Goal: Transaction & Acquisition: Purchase product/service

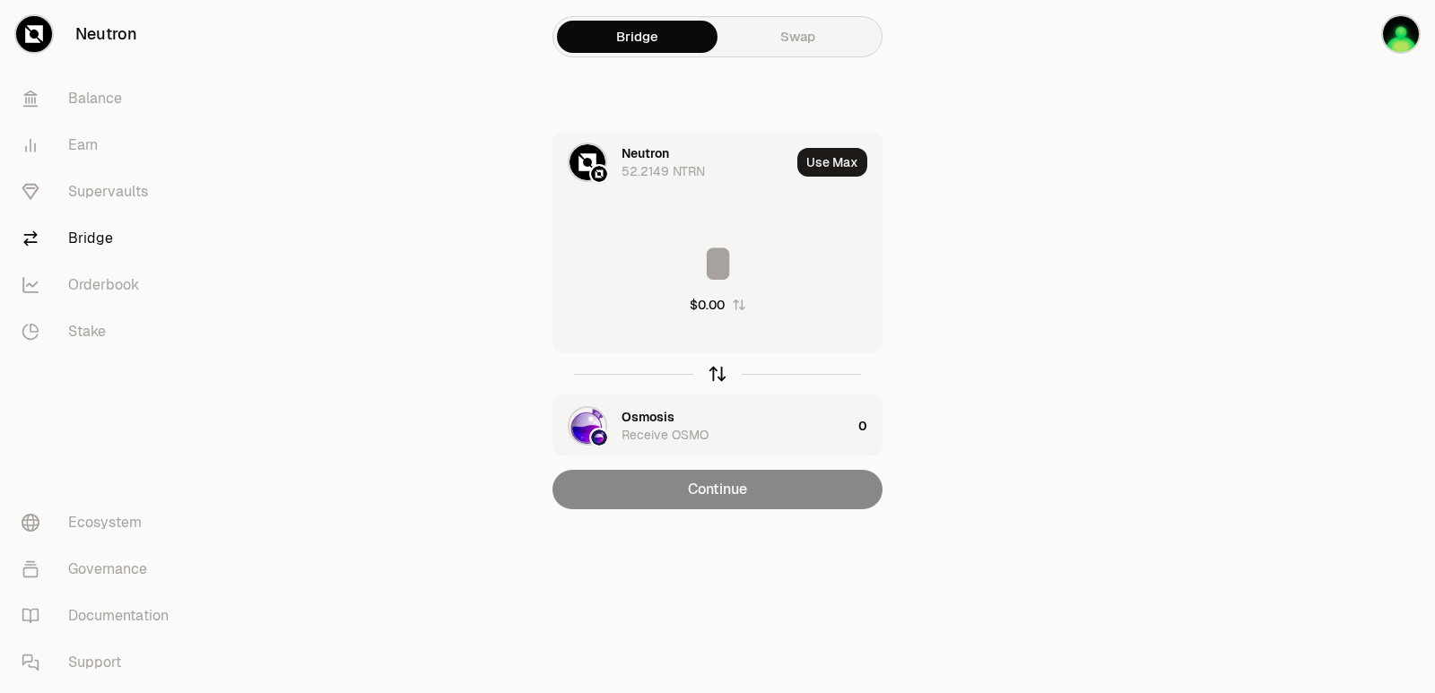
click at [723, 377] on icon "button" at bounding box center [718, 374] width 20 height 20
click at [658, 149] on div "Osmosis" at bounding box center [648, 153] width 53 height 18
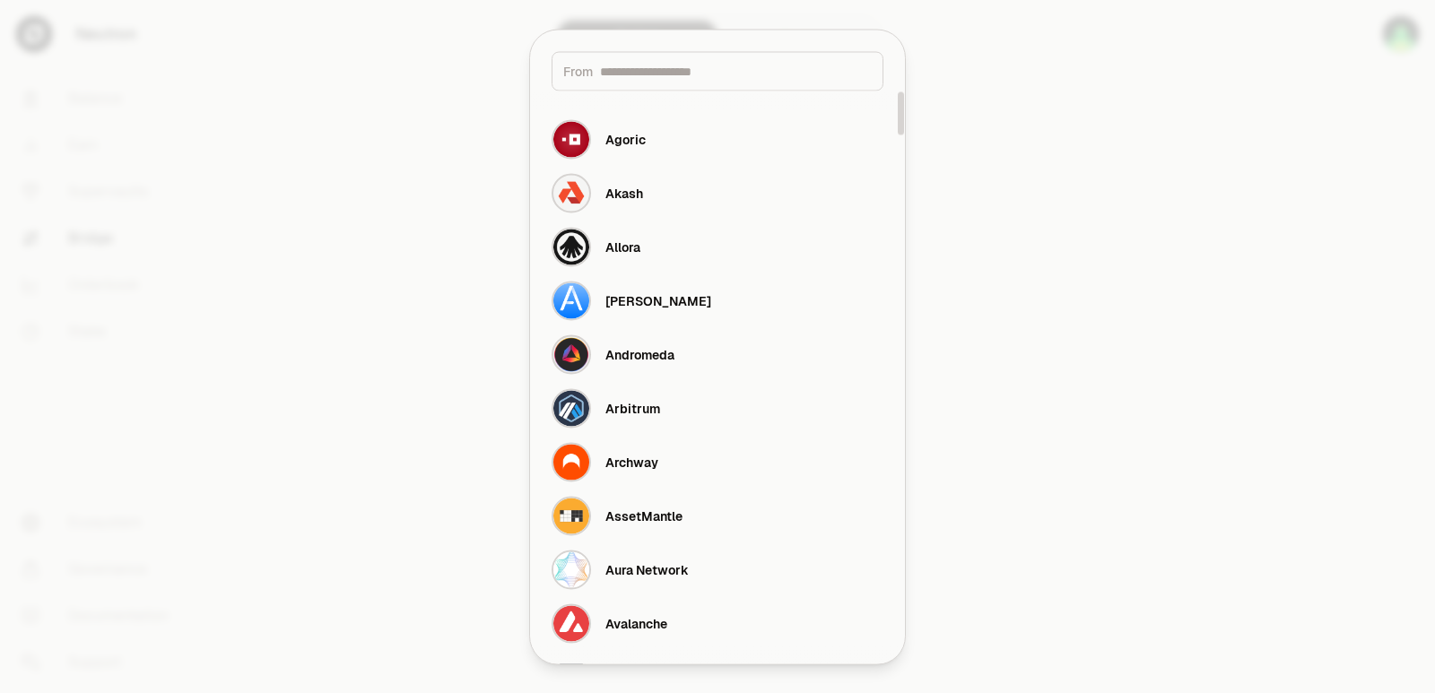
click at [645, 80] on div "From" at bounding box center [718, 70] width 332 height 39
click at [644, 76] on input at bounding box center [736, 71] width 272 height 18
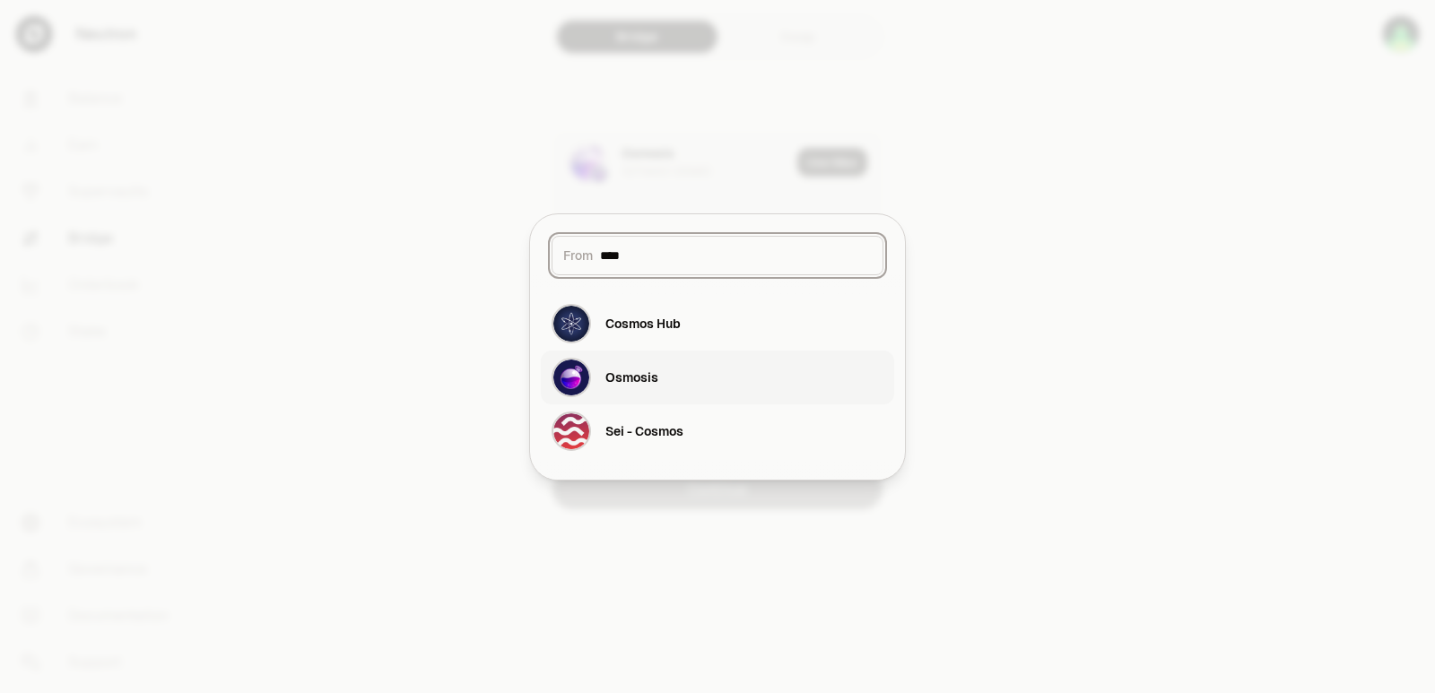
type input "****"
click at [644, 403] on button "Osmosis" at bounding box center [717, 378] width 353 height 54
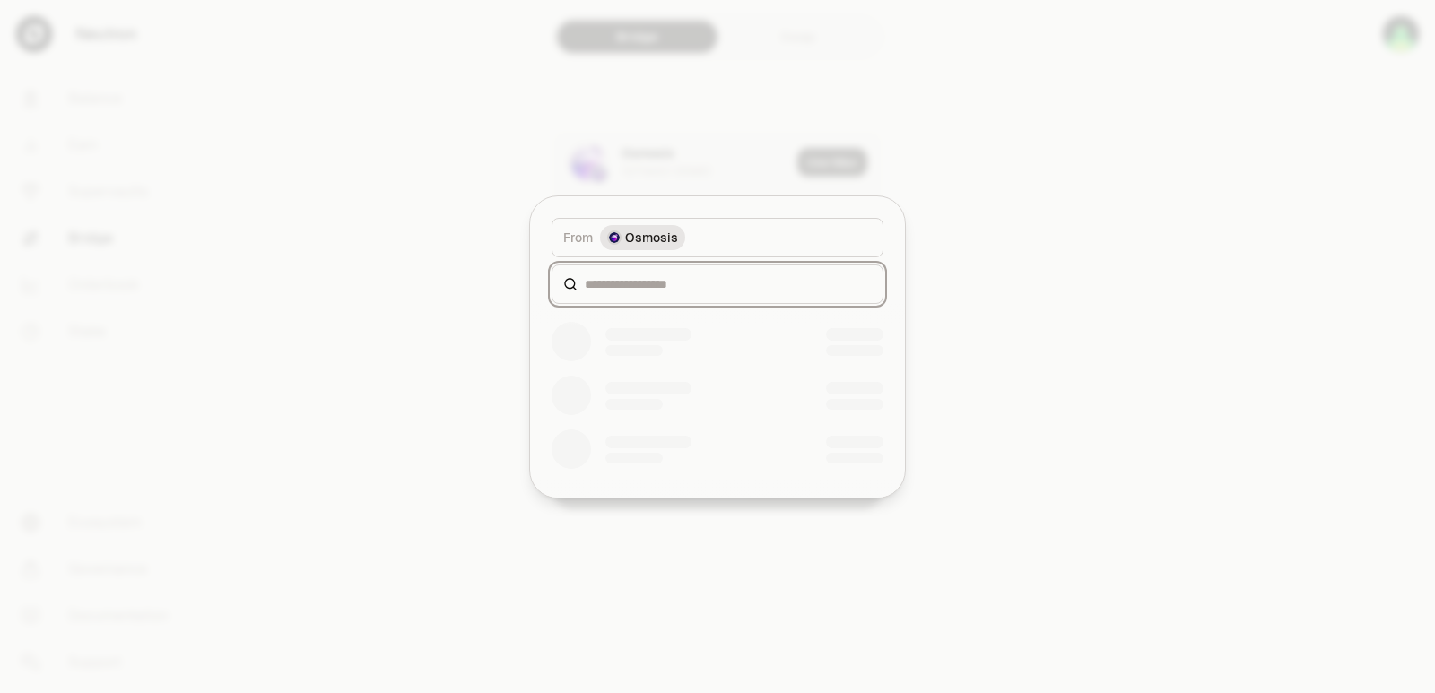
click at [648, 285] on input at bounding box center [728, 284] width 287 height 18
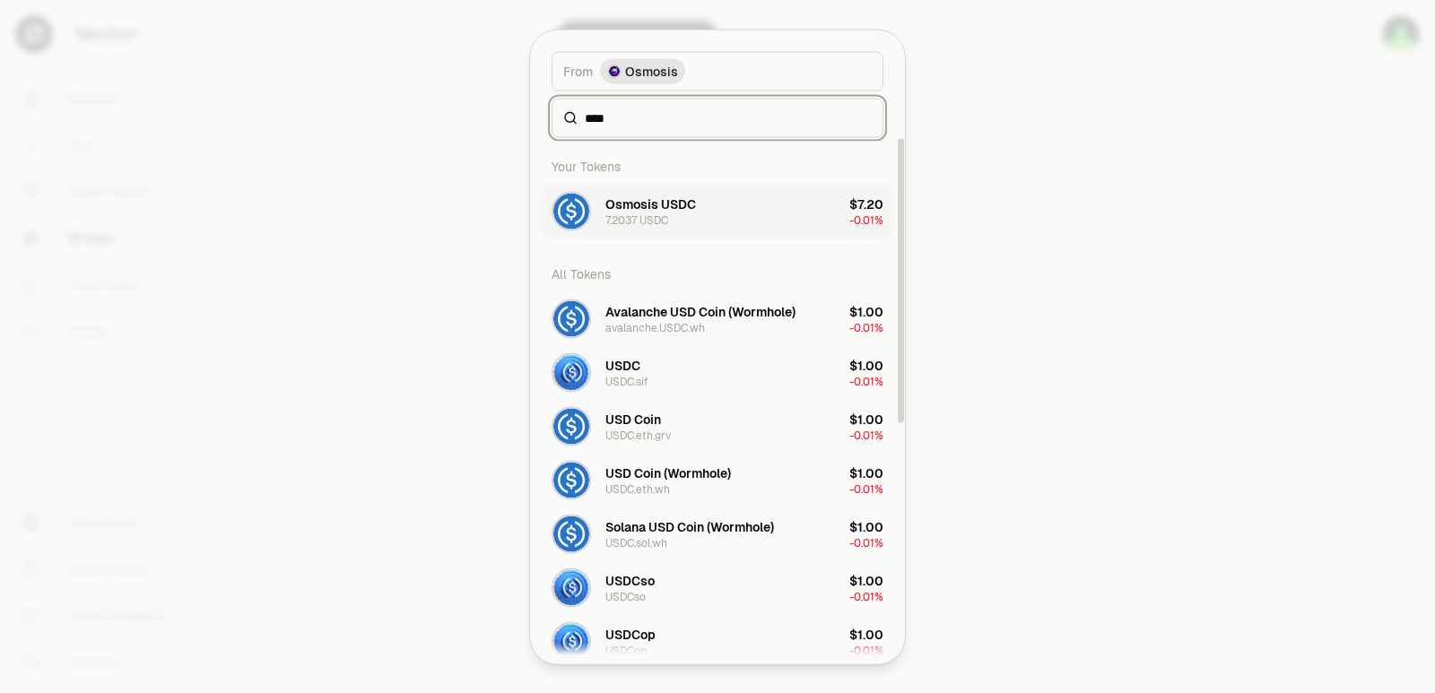
type input "****"
click at [684, 208] on div "Osmosis USDC" at bounding box center [650, 204] width 91 height 18
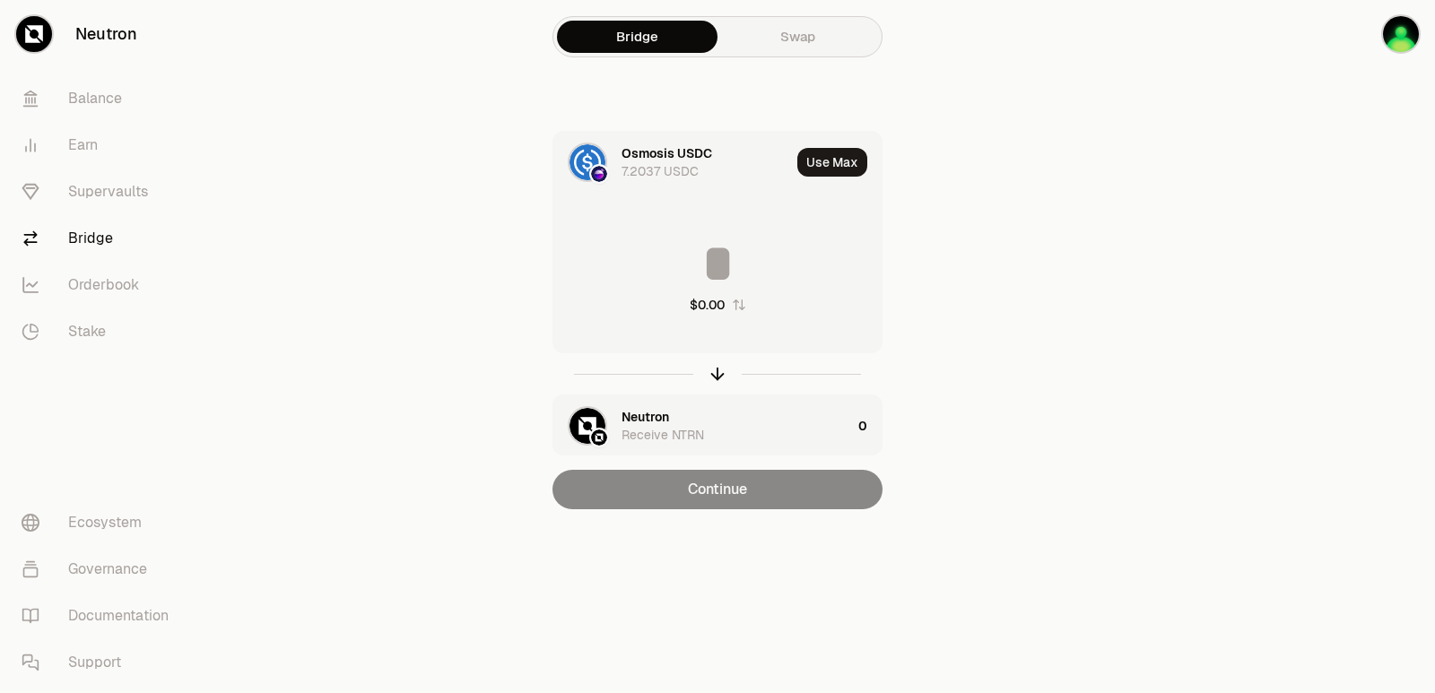
click at [688, 259] on input at bounding box center [717, 264] width 328 height 54
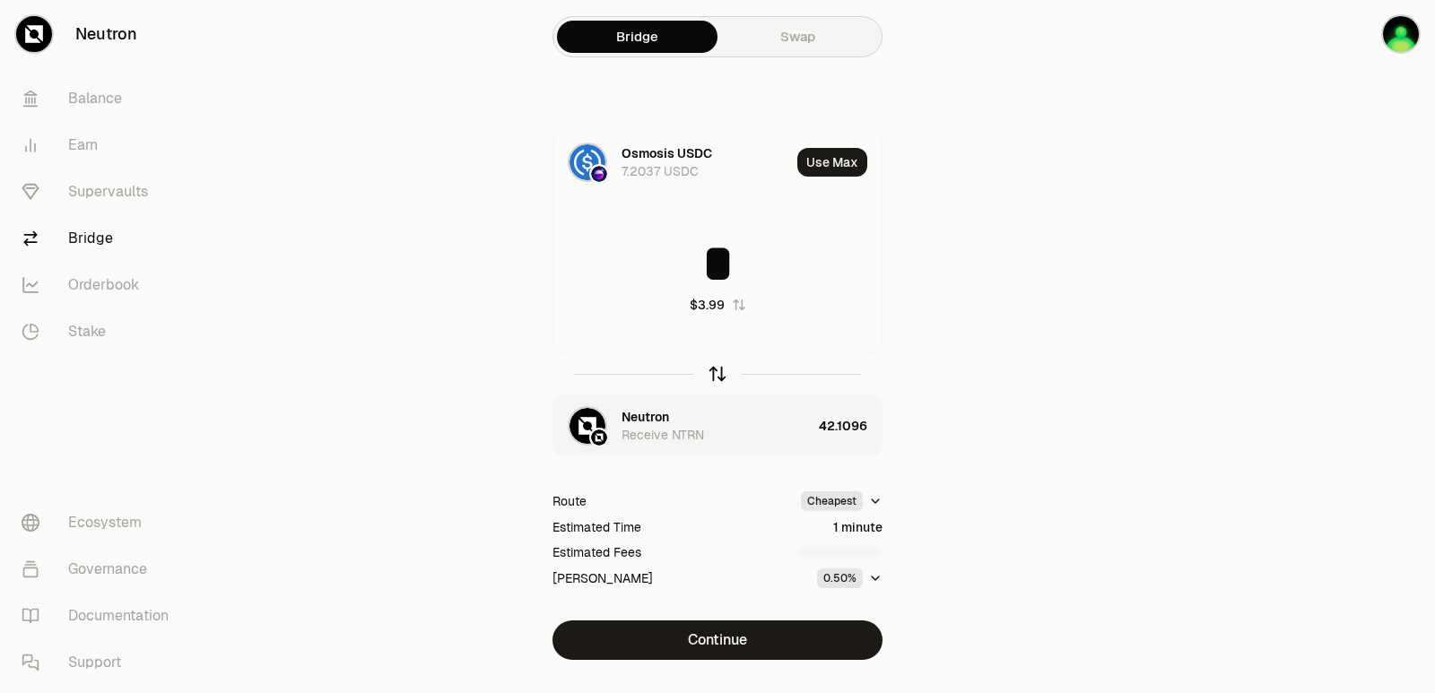
type input "*"
click at [719, 370] on icon "button" at bounding box center [718, 374] width 20 height 20
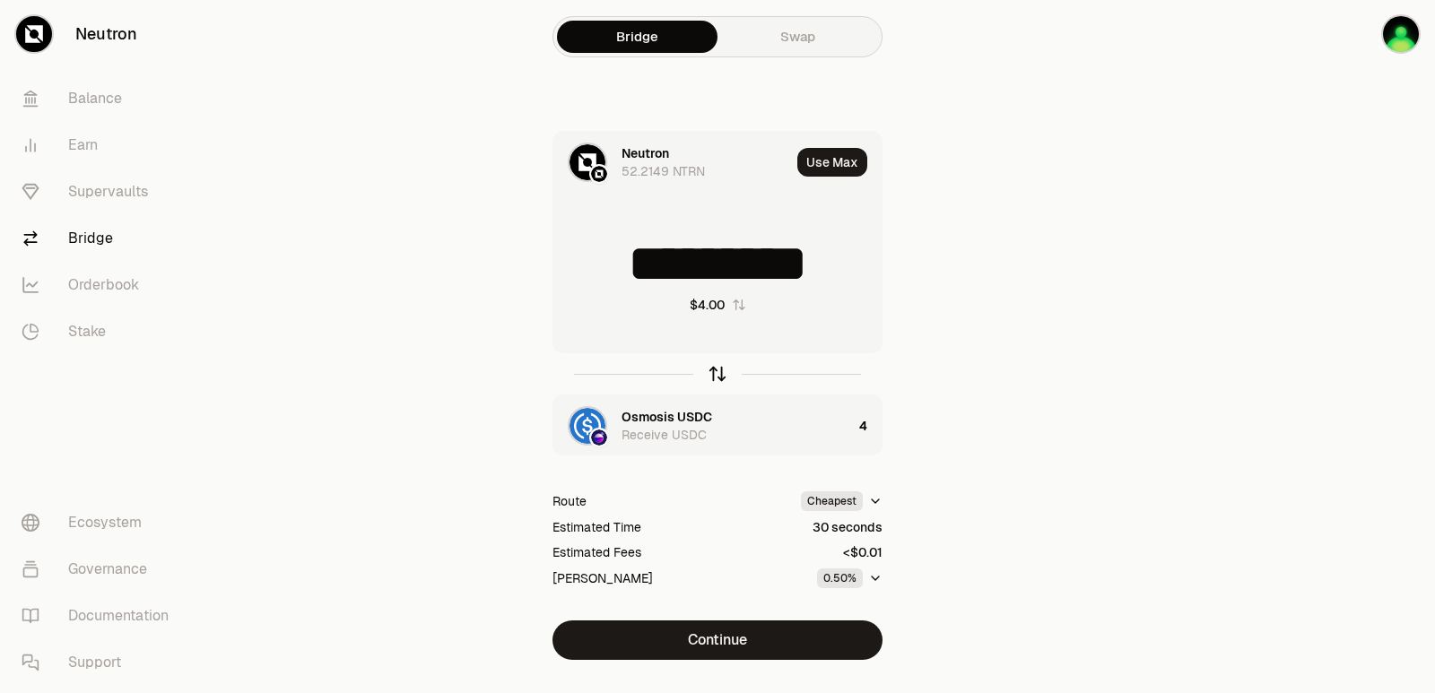
click at [716, 376] on icon "button" at bounding box center [718, 374] width 20 height 20
type input "*"
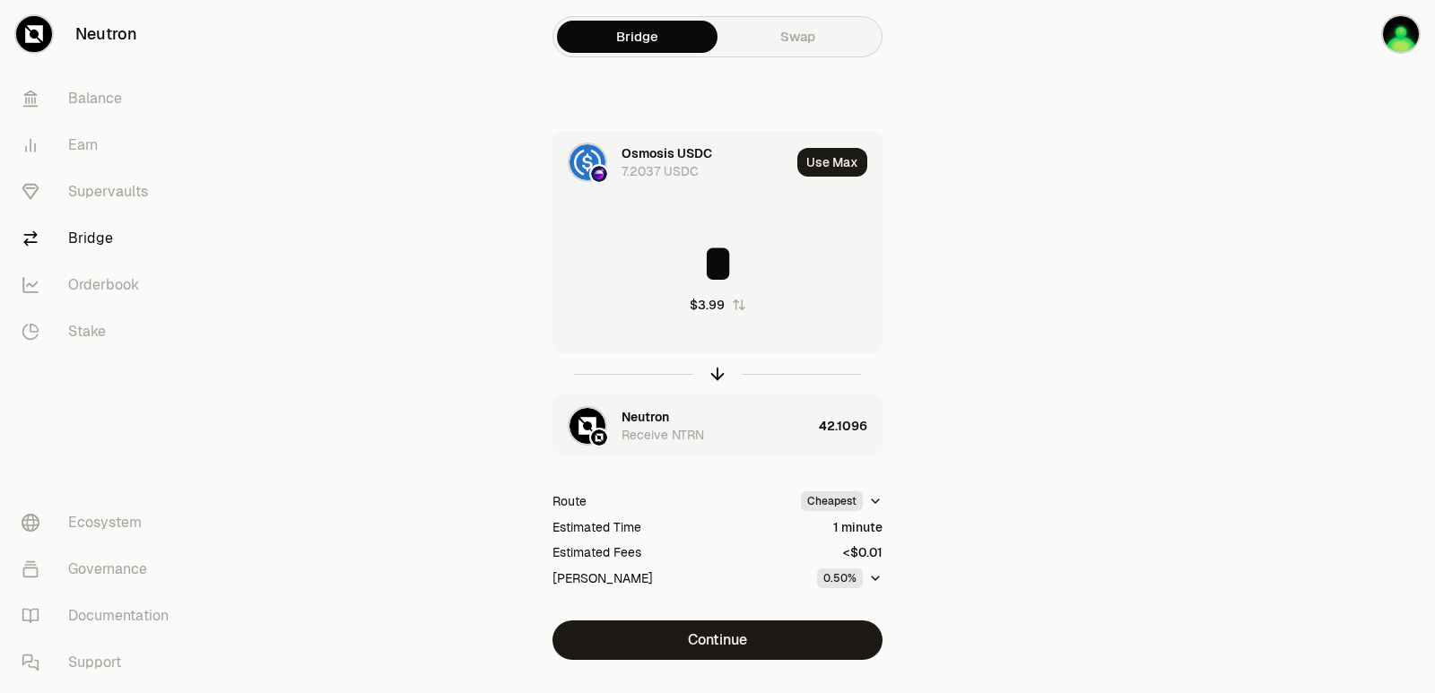
click at [657, 420] on div "Neutron" at bounding box center [646, 417] width 48 height 18
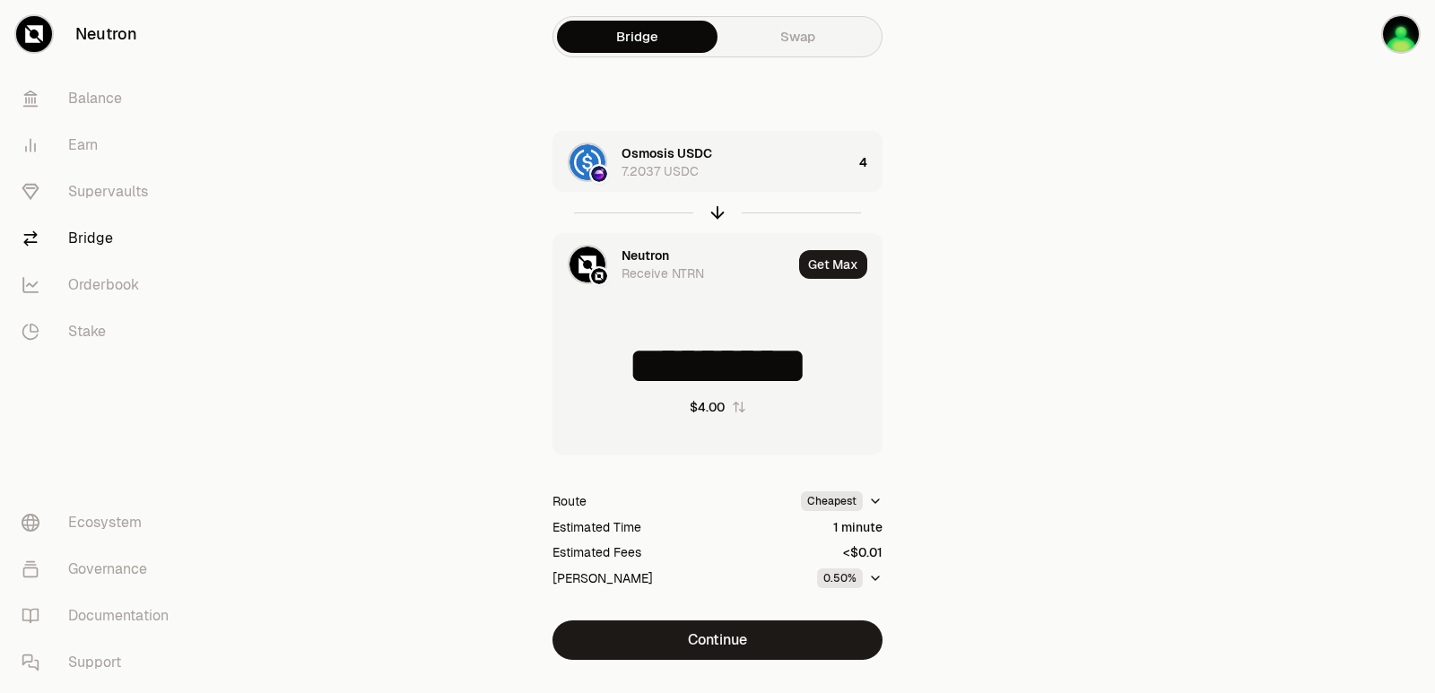
click at [650, 255] on div "Neutron" at bounding box center [646, 256] width 48 height 18
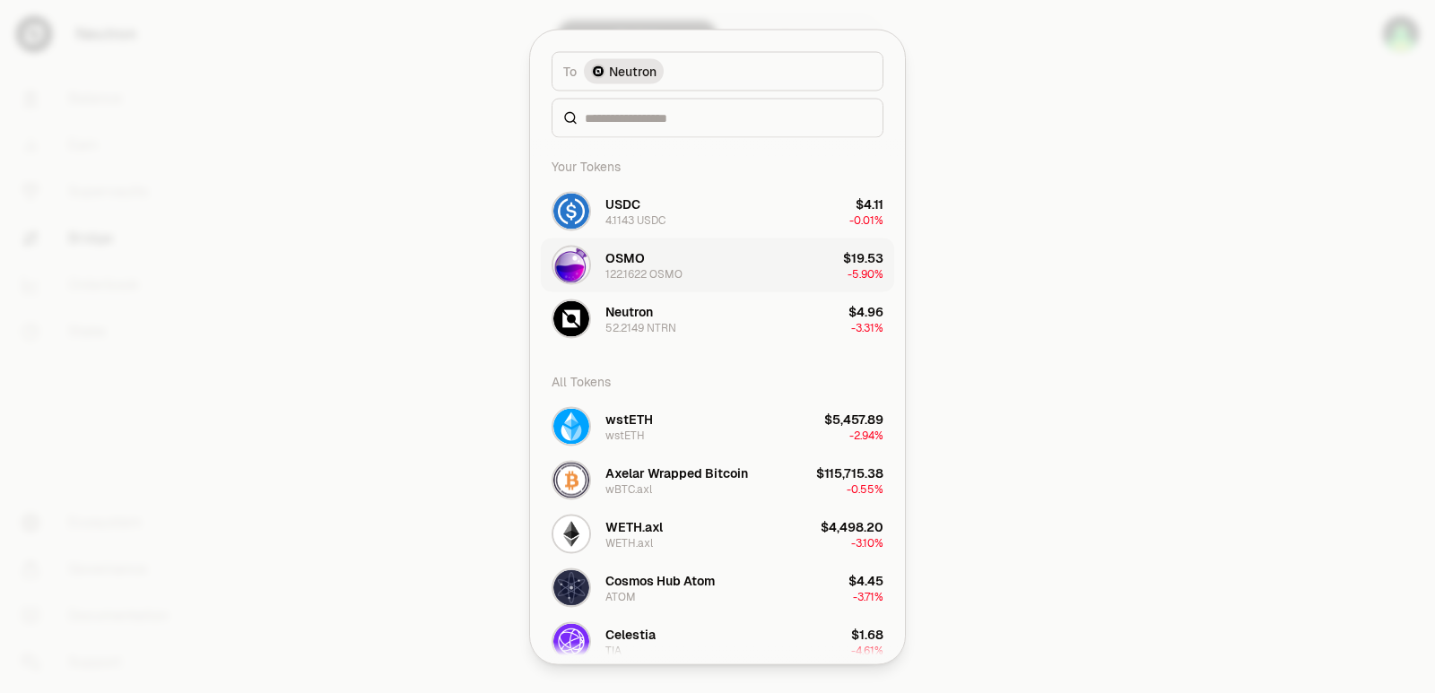
click at [623, 280] on div "122.1622 OSMO" at bounding box center [643, 273] width 77 height 14
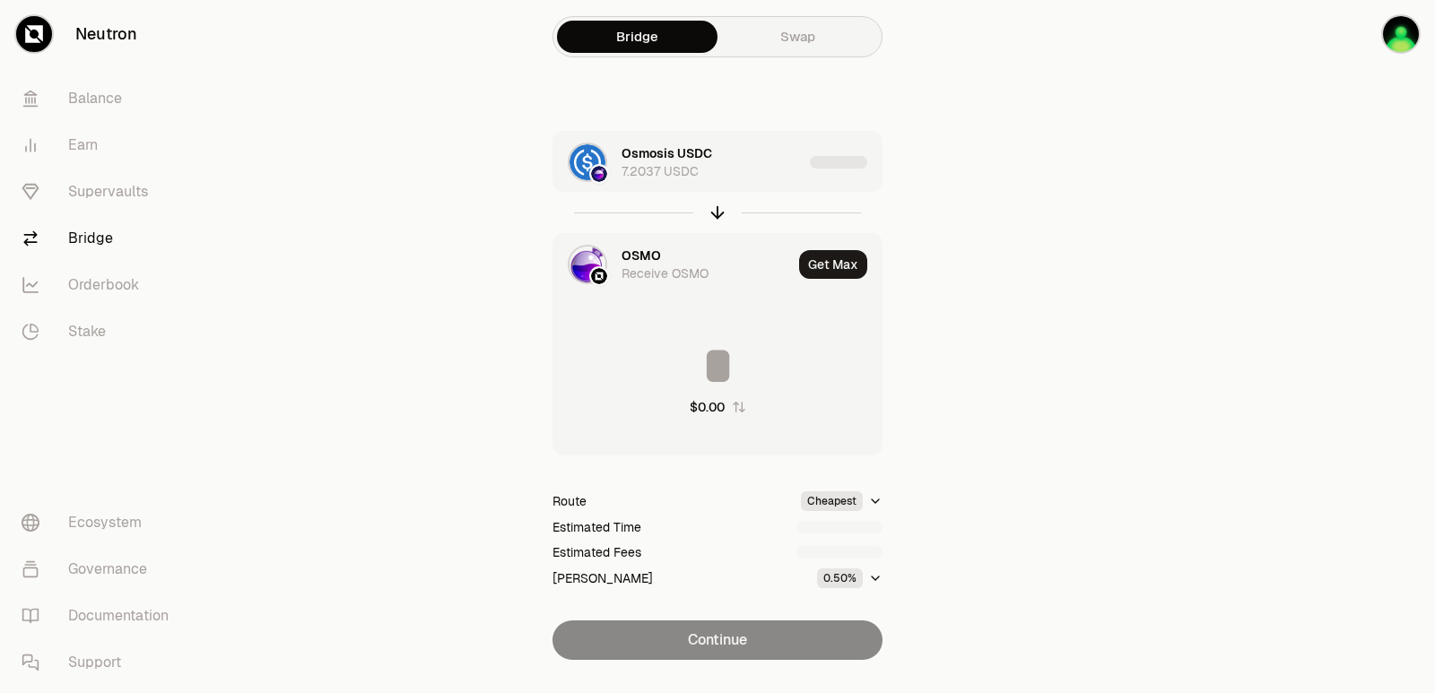
type input "*********"
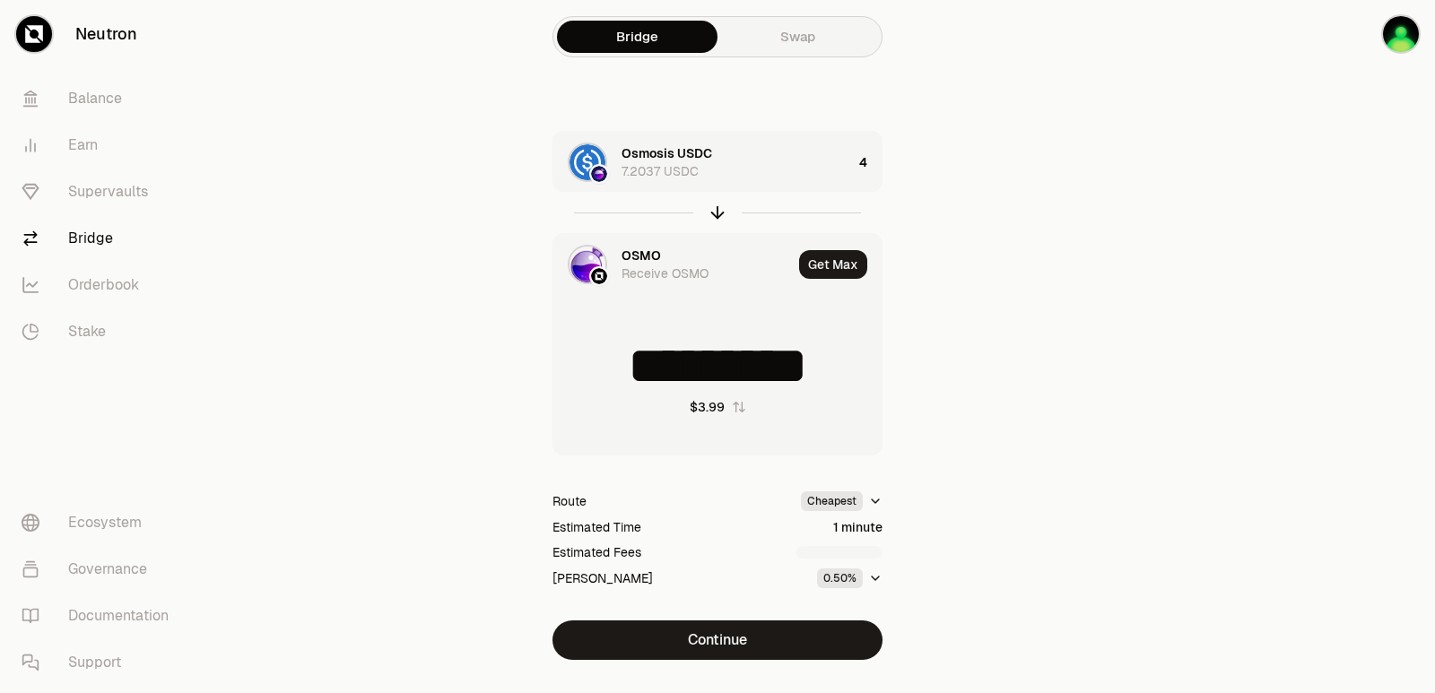
click at [674, 257] on div "OSMO Receive OSMO" at bounding box center [707, 265] width 170 height 36
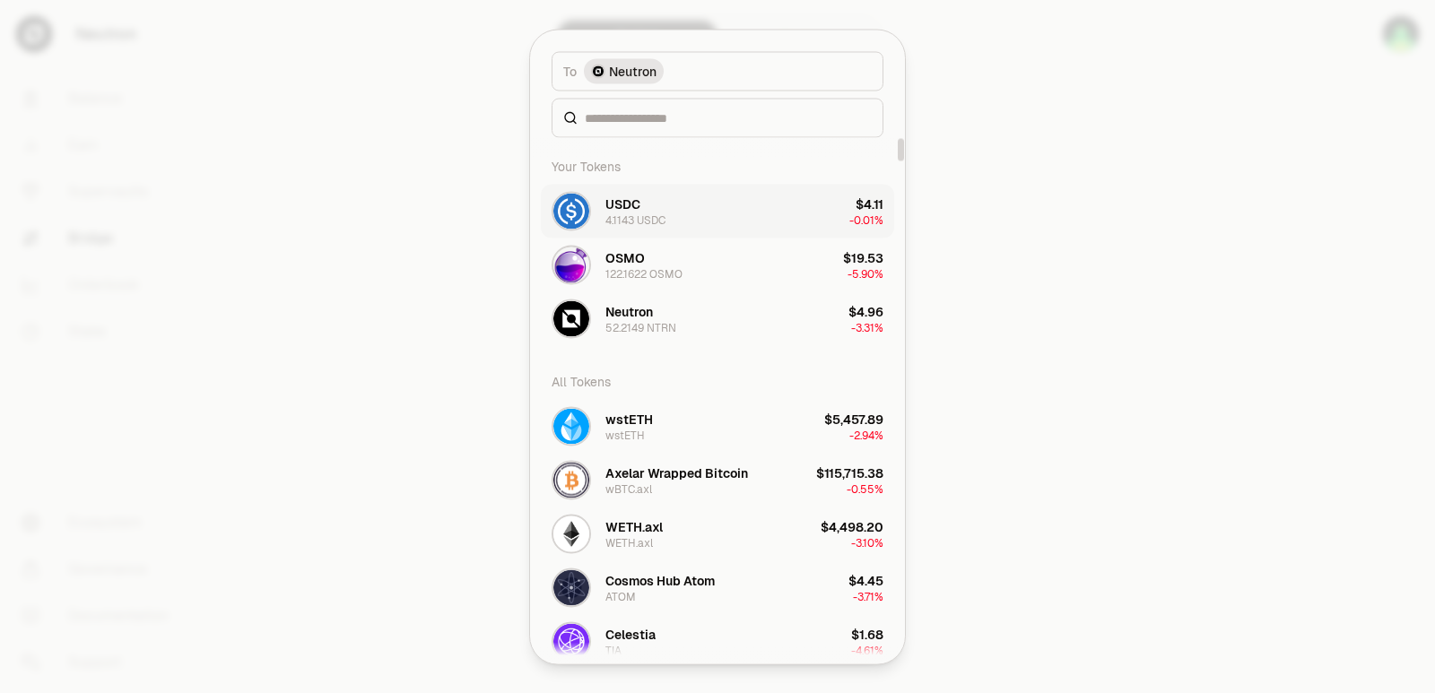
click at [621, 213] on div "4.1143 USDC" at bounding box center [635, 220] width 60 height 14
type input "*"
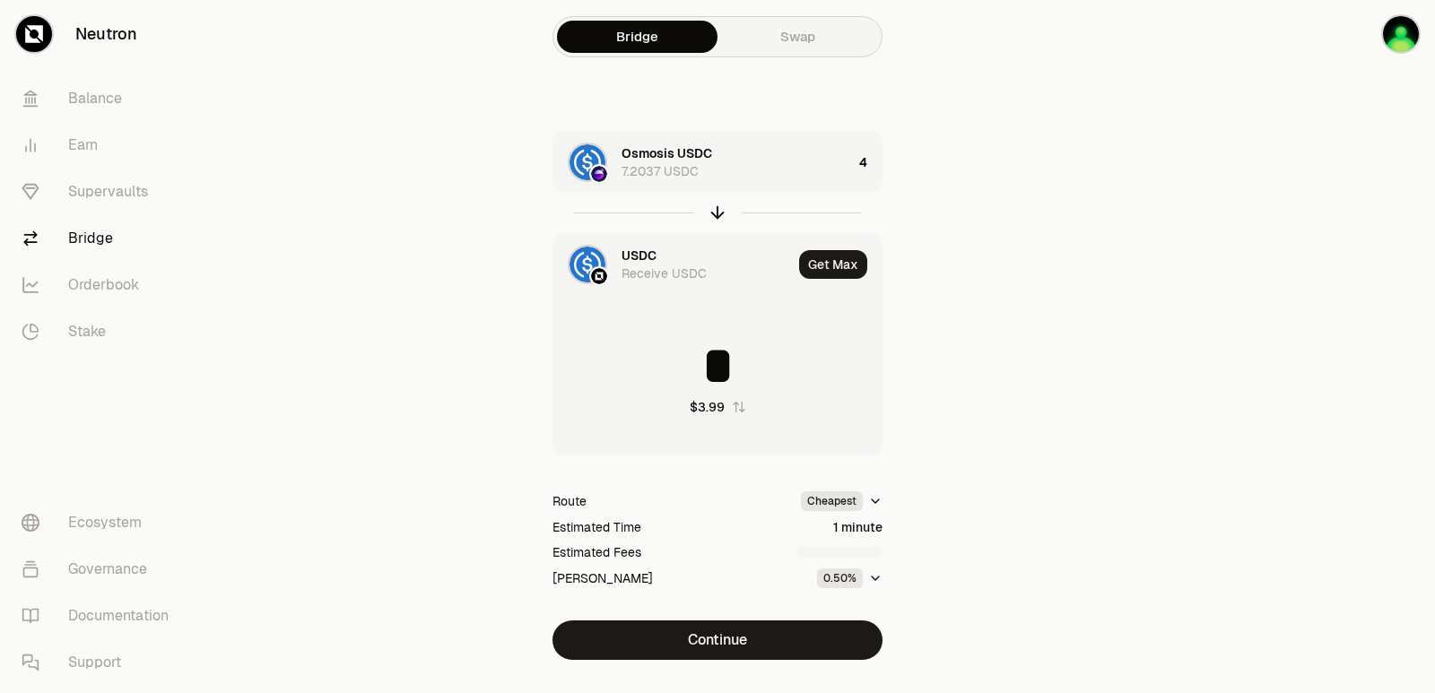
click at [627, 264] on div "USDC" at bounding box center [639, 256] width 35 height 18
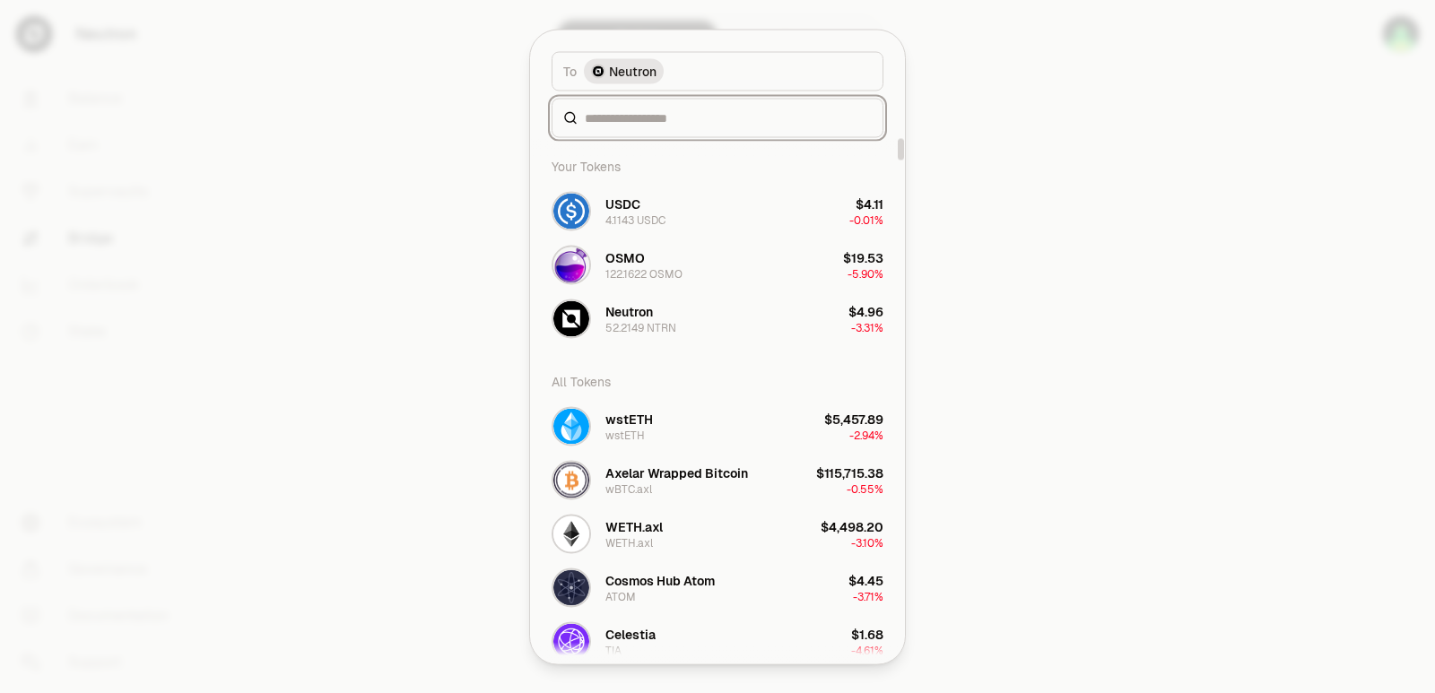
click at [609, 121] on input at bounding box center [728, 118] width 287 height 18
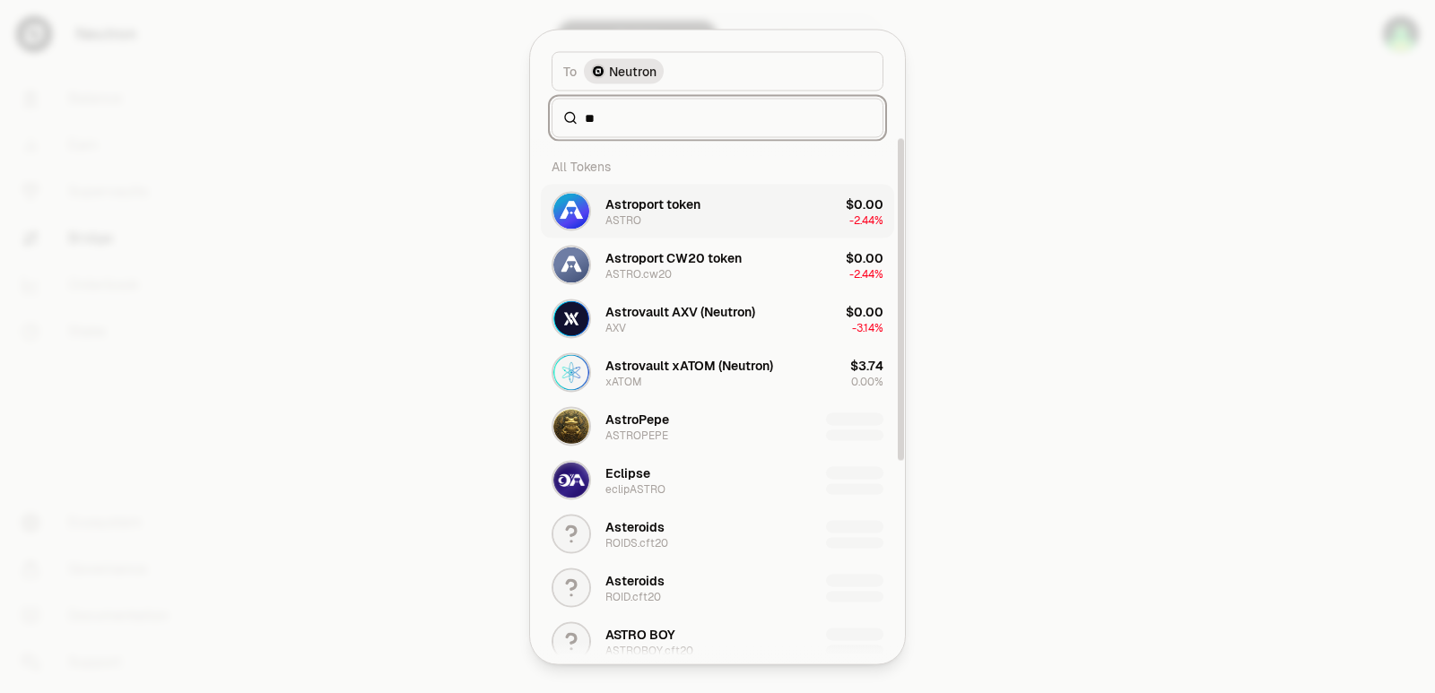
type input "**"
click at [632, 205] on div "Astroport token" at bounding box center [652, 204] width 95 height 18
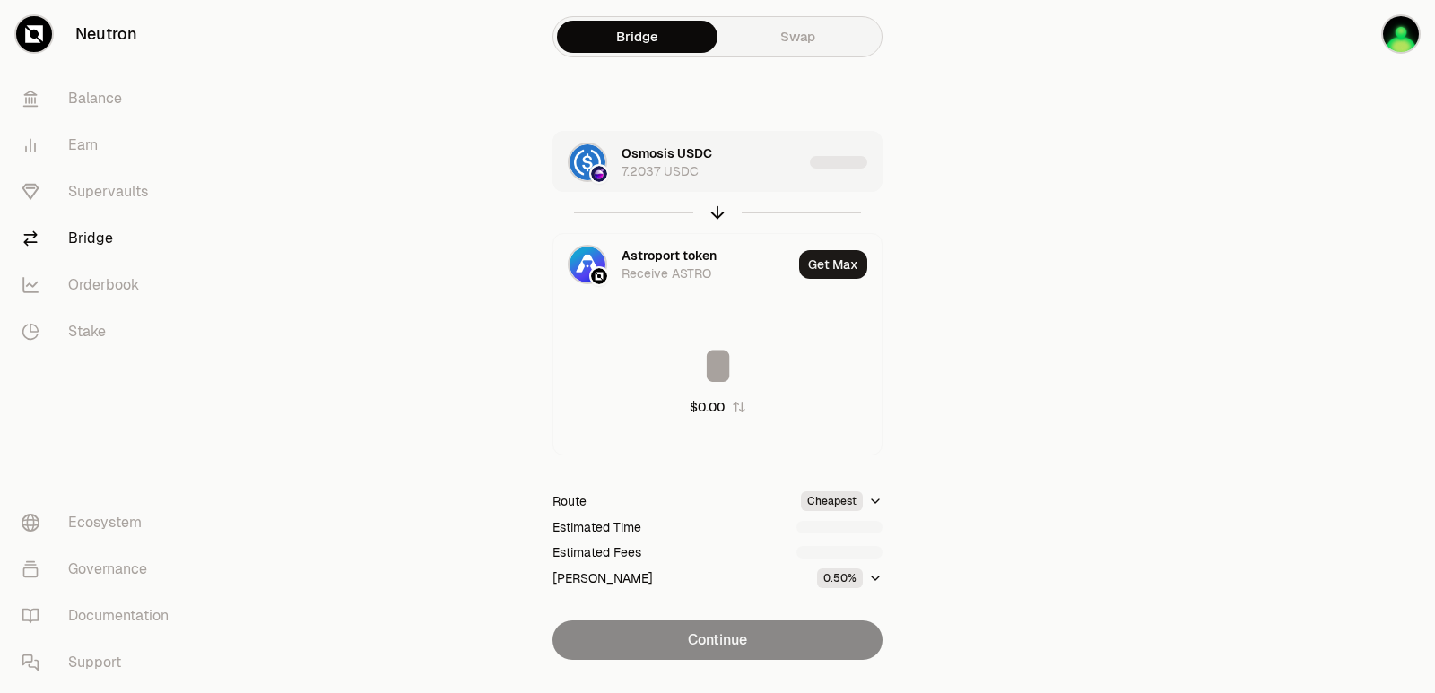
click at [739, 175] on div "Osmosis USDC 7.2037 USDC" at bounding box center [712, 162] width 181 height 36
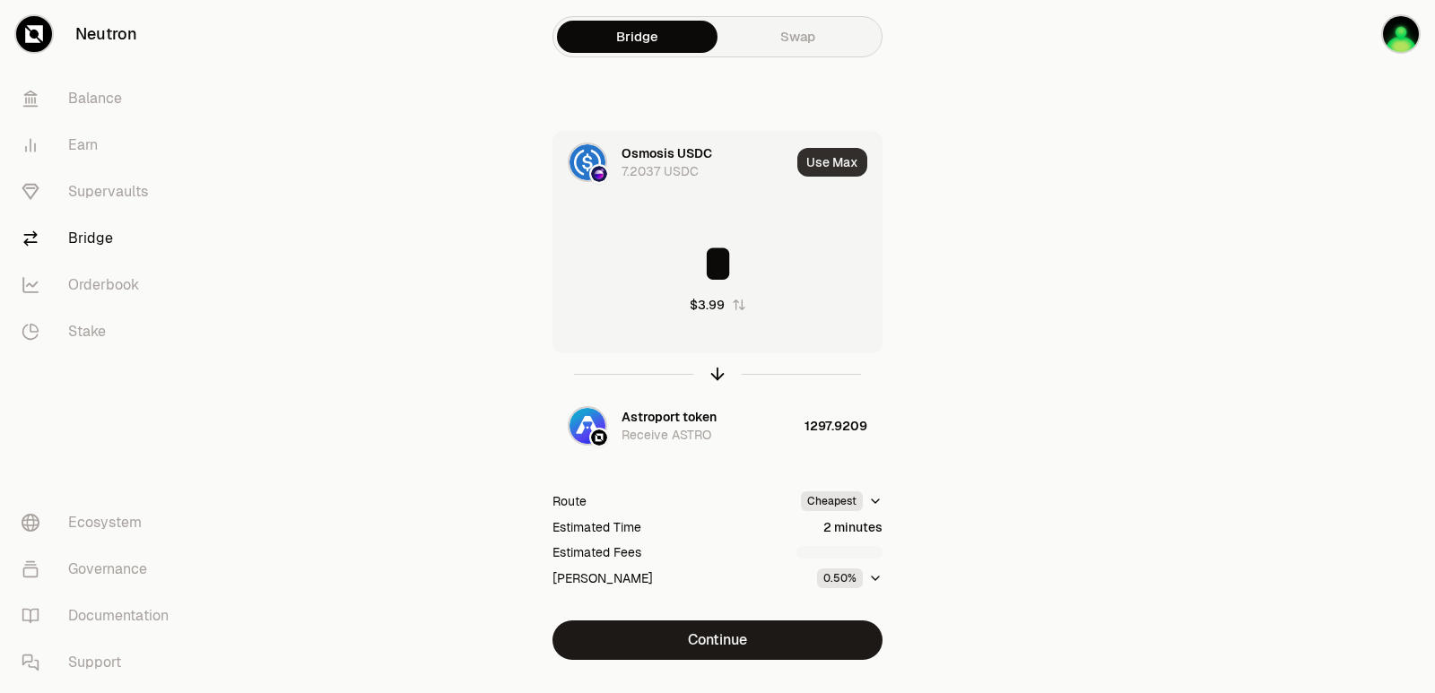
click at [826, 163] on button "Use Max" at bounding box center [832, 162] width 70 height 29
click at [715, 374] on icon "button" at bounding box center [718, 374] width 20 height 20
type input "**********"
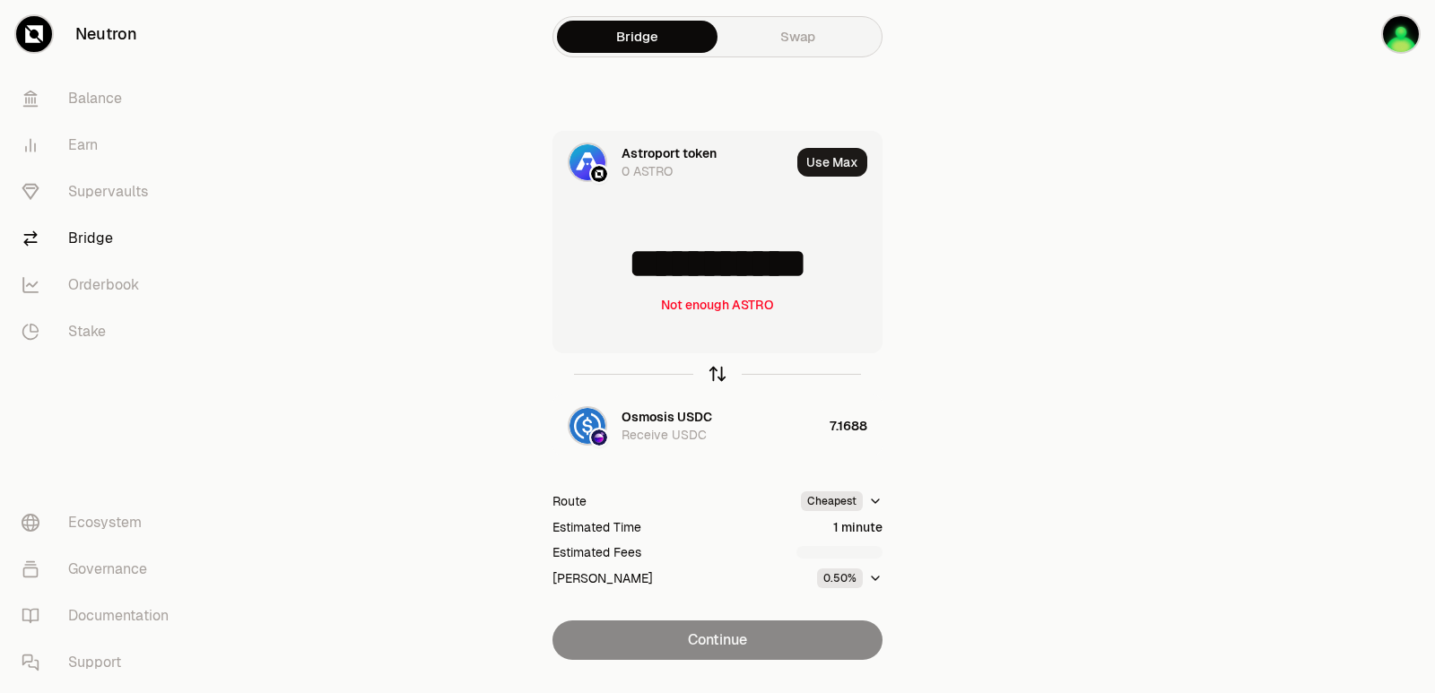
click at [720, 366] on icon "button" at bounding box center [718, 374] width 20 height 20
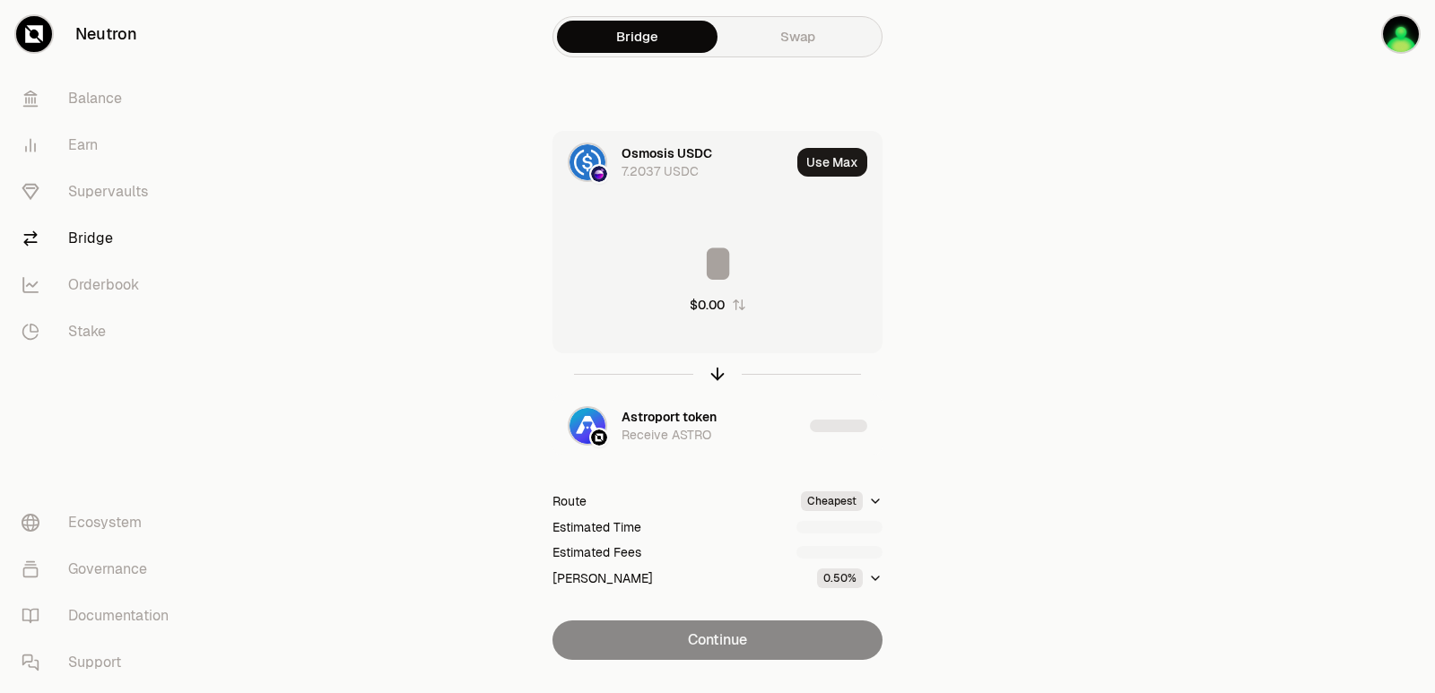
click at [710, 274] on input at bounding box center [717, 264] width 328 height 54
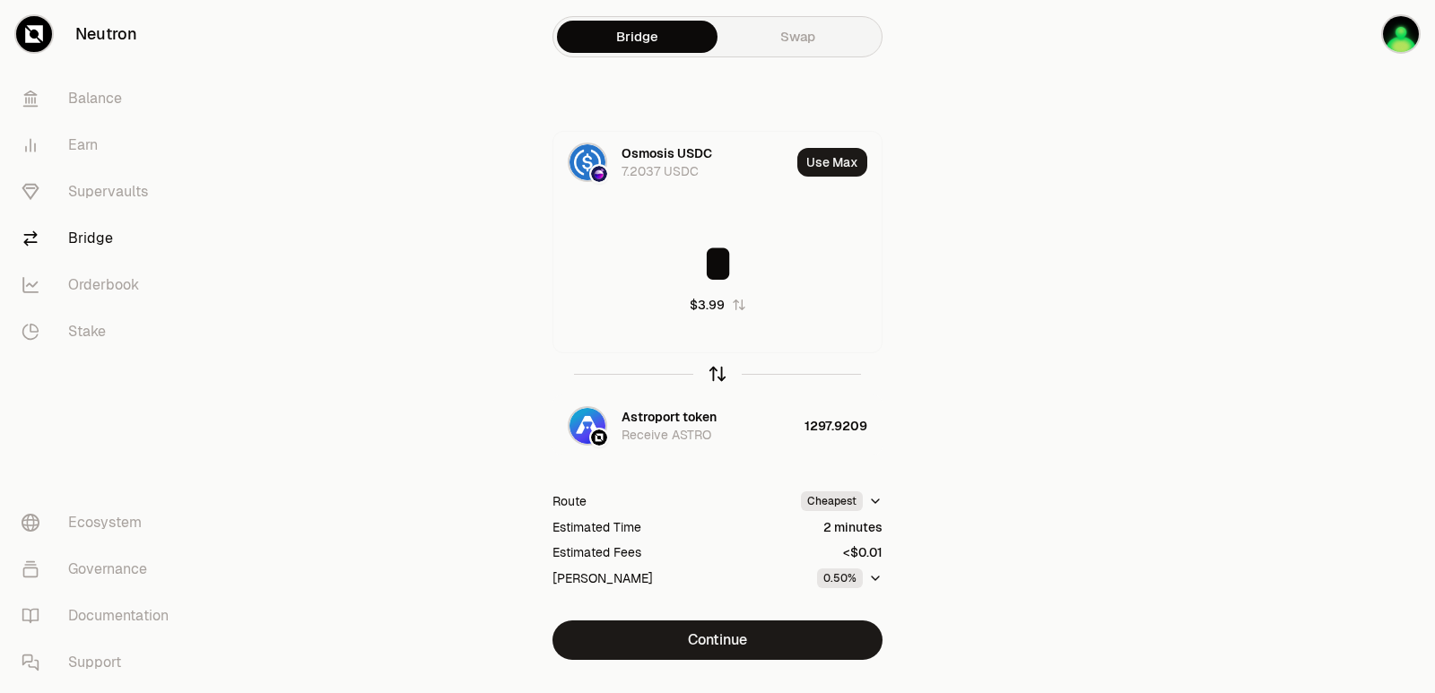
type input "*"
click at [715, 373] on icon "button" at bounding box center [718, 374] width 20 height 20
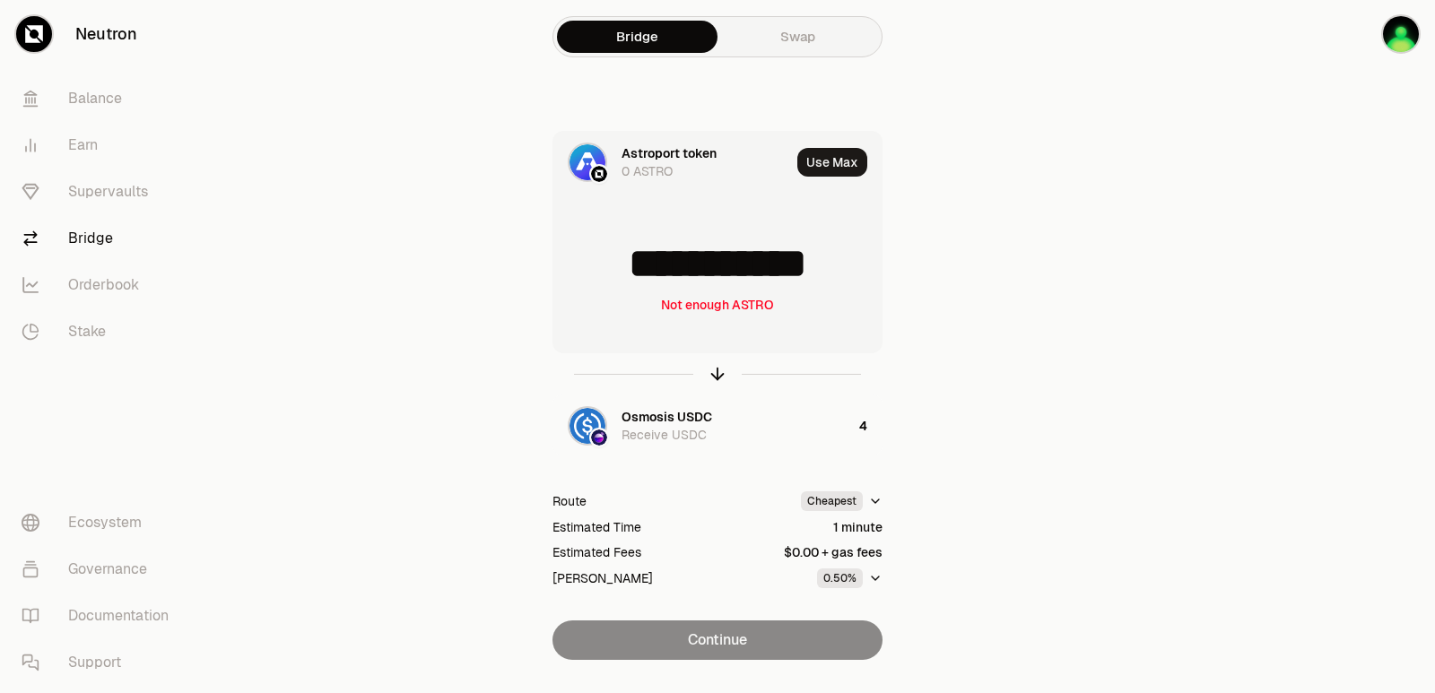
drag, startPoint x: 850, startPoint y: 266, endPoint x: 639, endPoint y: 284, distance: 212.5
click at [639, 284] on input "**********" at bounding box center [717, 264] width 328 height 54
type input "****"
click at [714, 371] on icon "button" at bounding box center [718, 374] width 20 height 20
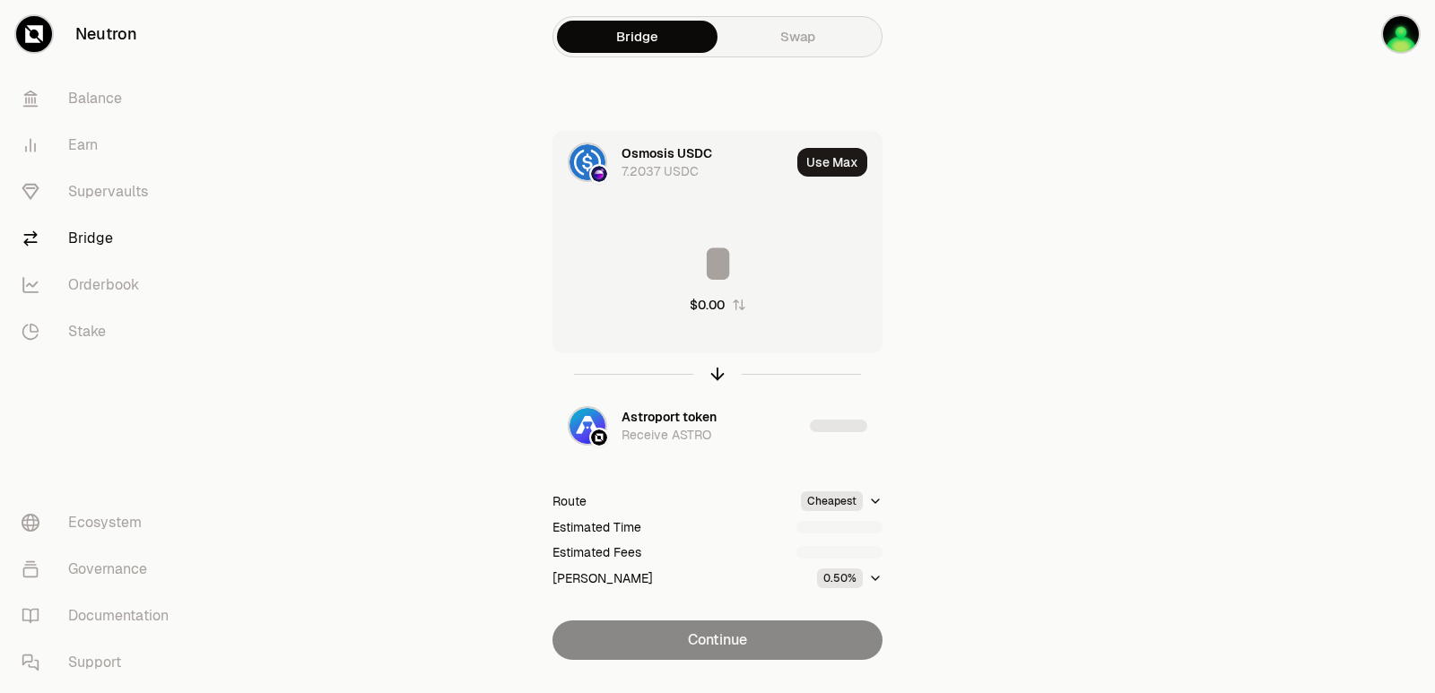
click at [727, 256] on input at bounding box center [717, 264] width 328 height 54
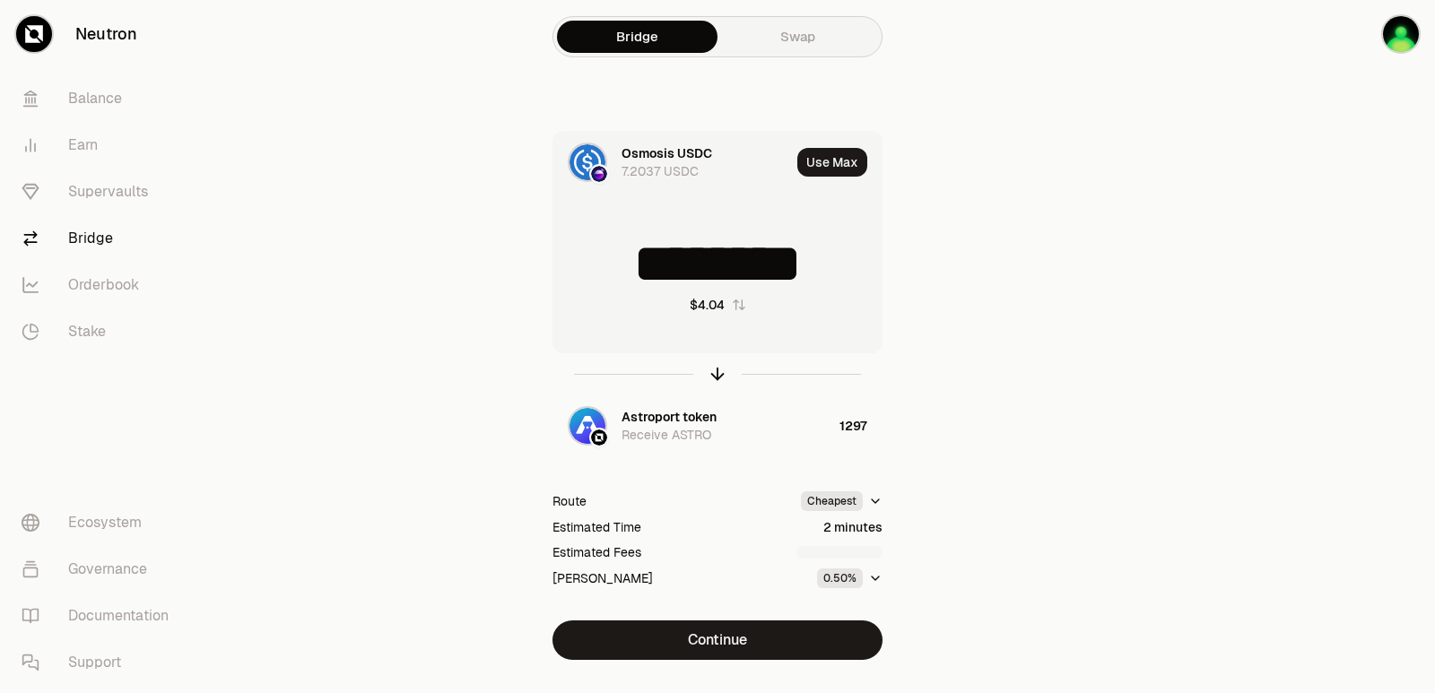
click at [721, 265] on input "********" at bounding box center [717, 264] width 328 height 54
click at [721, 265] on input "*" at bounding box center [717, 264] width 328 height 54
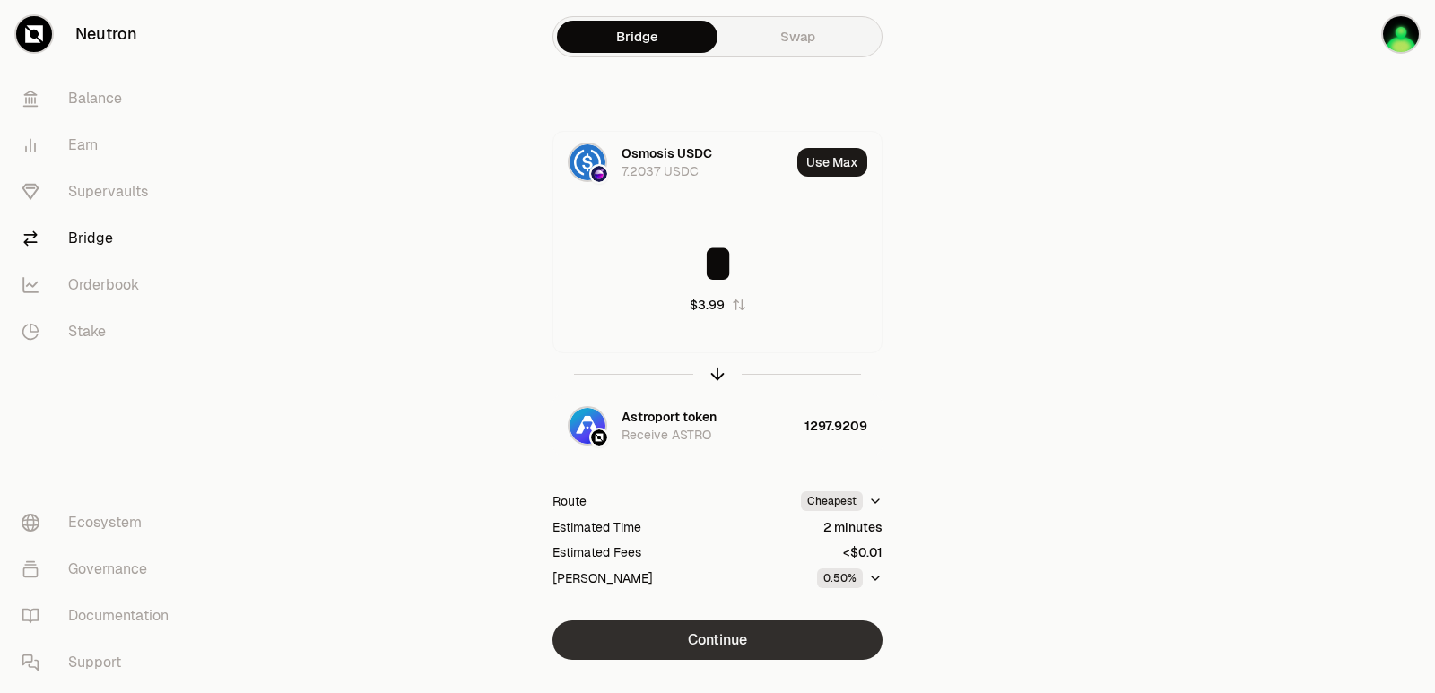
type input "*"
click at [726, 641] on button "Continue" at bounding box center [718, 640] width 330 height 39
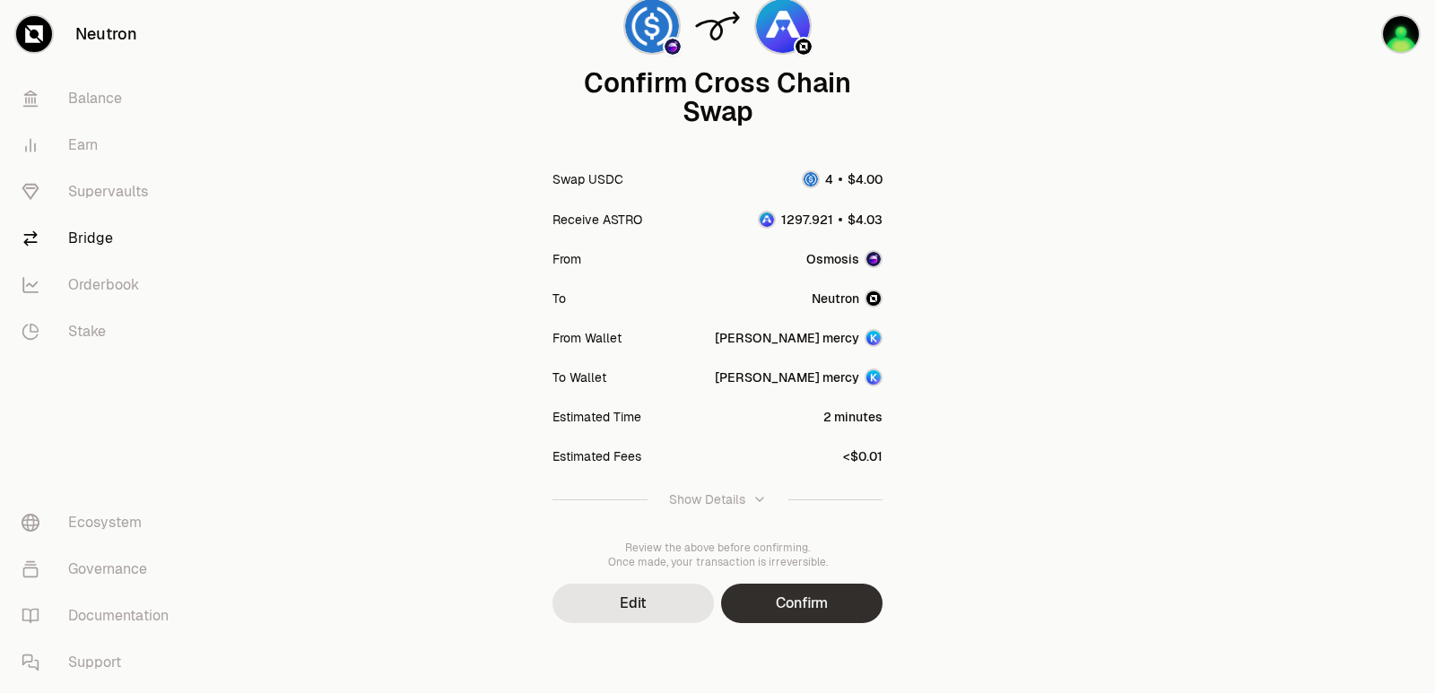
scroll to position [148, 0]
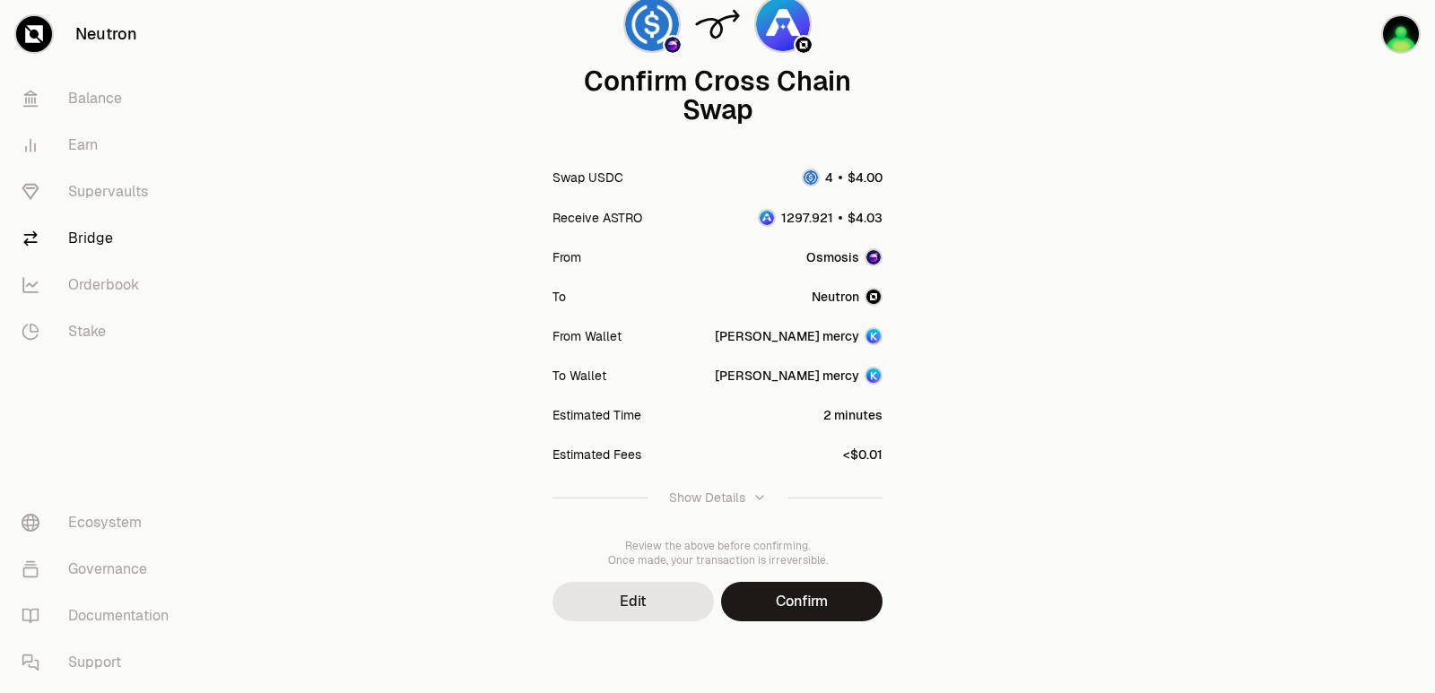
click at [797, 603] on button "Confirm" at bounding box center [801, 601] width 161 height 39
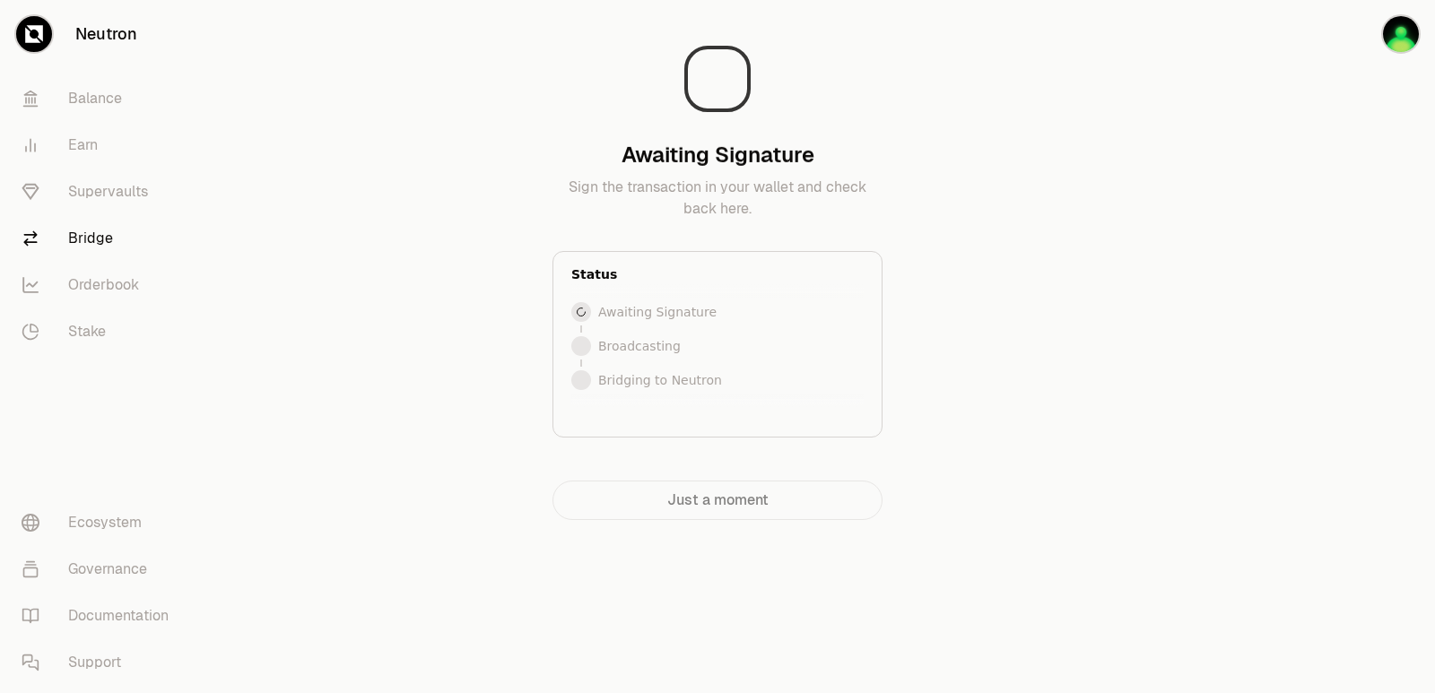
scroll to position [0, 0]
click at [490, 137] on div "Bridging to Neutron Your tokens are on their way to [GEOGRAPHIC_DATA]. Status S…" at bounding box center [717, 267] width 603 height 506
click at [1291, 36] on div at bounding box center [1334, 296] width 201 height 592
click at [1189, 274] on main "Bridging to Neutron Your tokens are on their way to [GEOGRAPHIC_DATA]. Status S…" at bounding box center [818, 296] width 1234 height 592
